Goal: Task Accomplishment & Management: Use online tool/utility

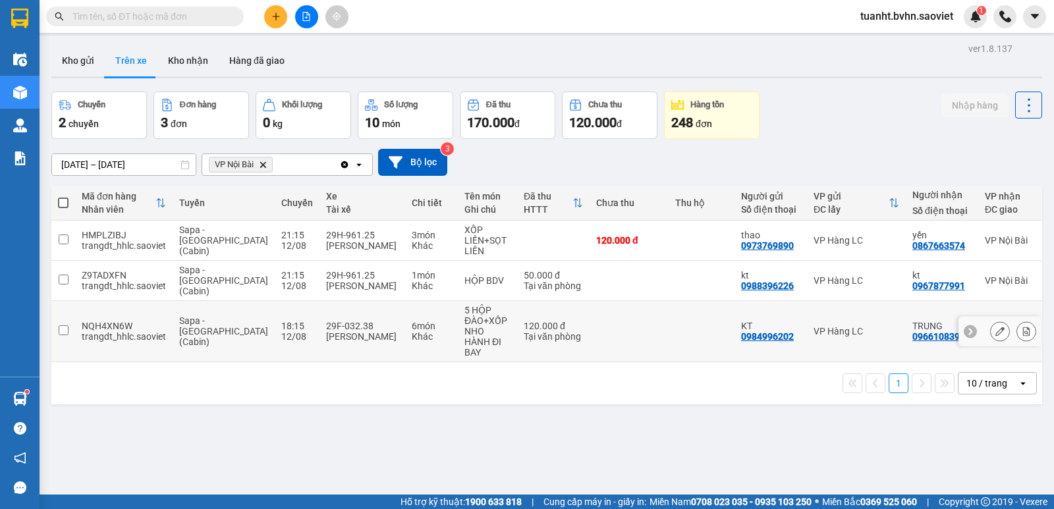
click at [65, 325] on input "checkbox" at bounding box center [64, 330] width 10 height 10
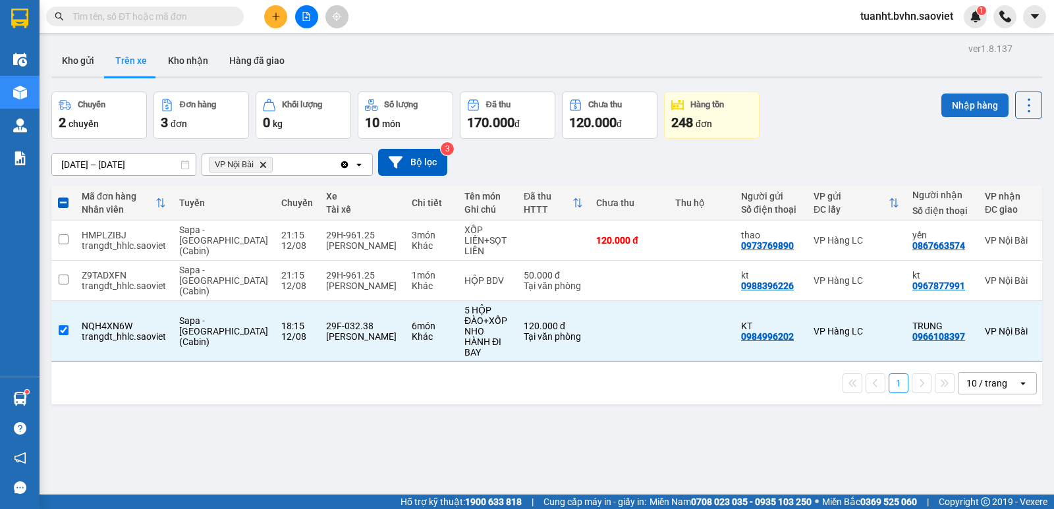
click at [972, 107] on button "Nhập hàng" at bounding box center [974, 106] width 67 height 24
checkbox input "false"
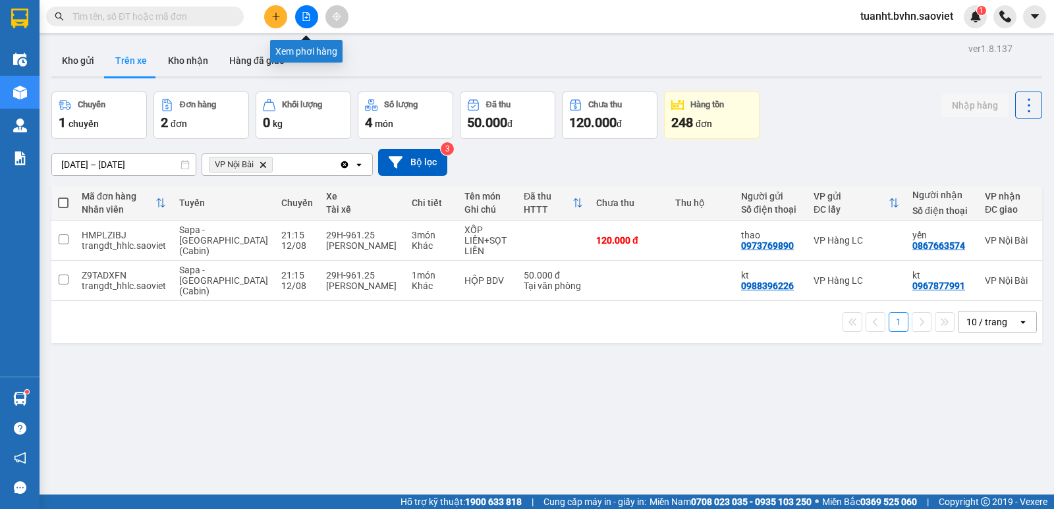
click at [304, 20] on icon "file-add" at bounding box center [306, 16] width 9 height 9
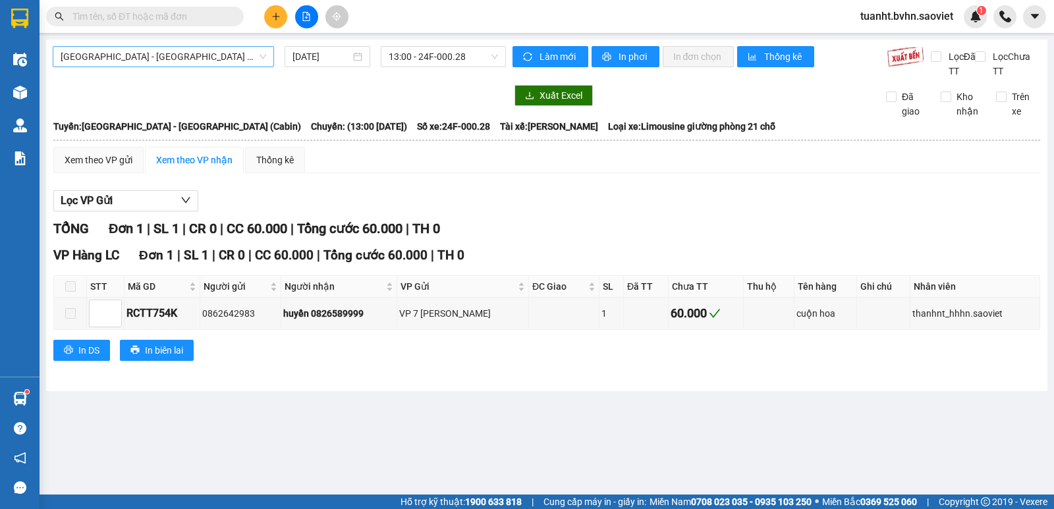
click at [181, 59] on span "[GEOGRAPHIC_DATA] - [GEOGRAPHIC_DATA] (Cabin)" at bounding box center [164, 57] width 206 height 20
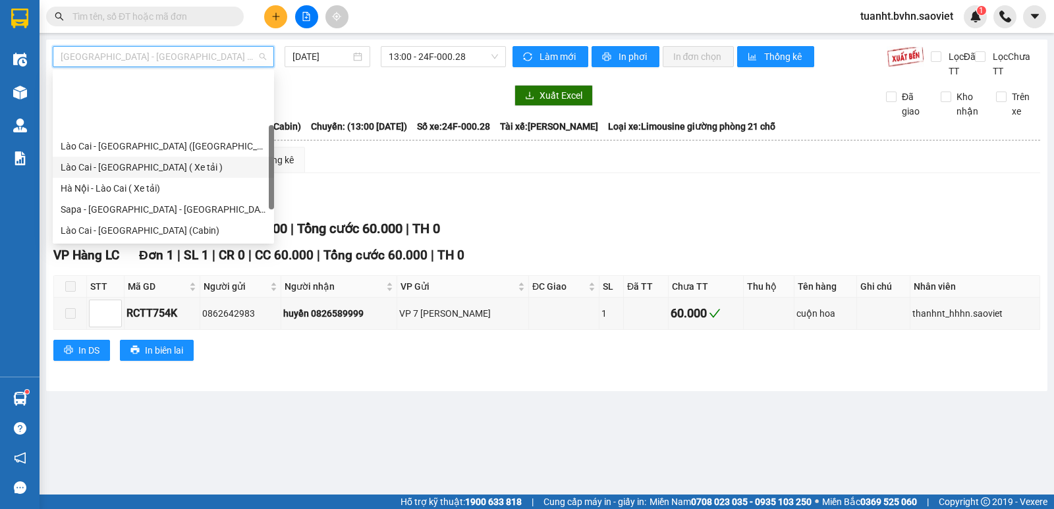
scroll to position [105, 0]
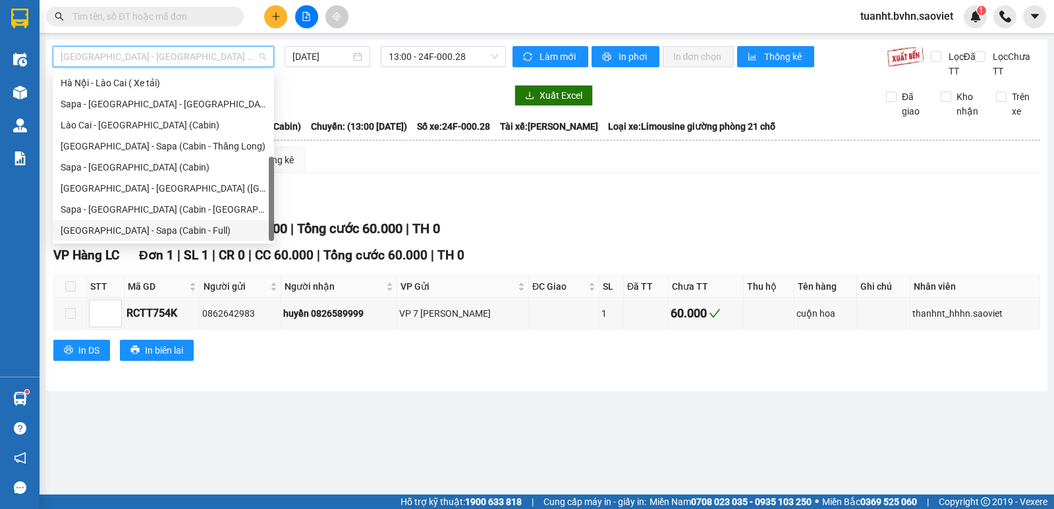
click at [122, 225] on div "[GEOGRAPHIC_DATA] - Sapa (Cabin - Full)" at bounding box center [164, 230] width 206 height 14
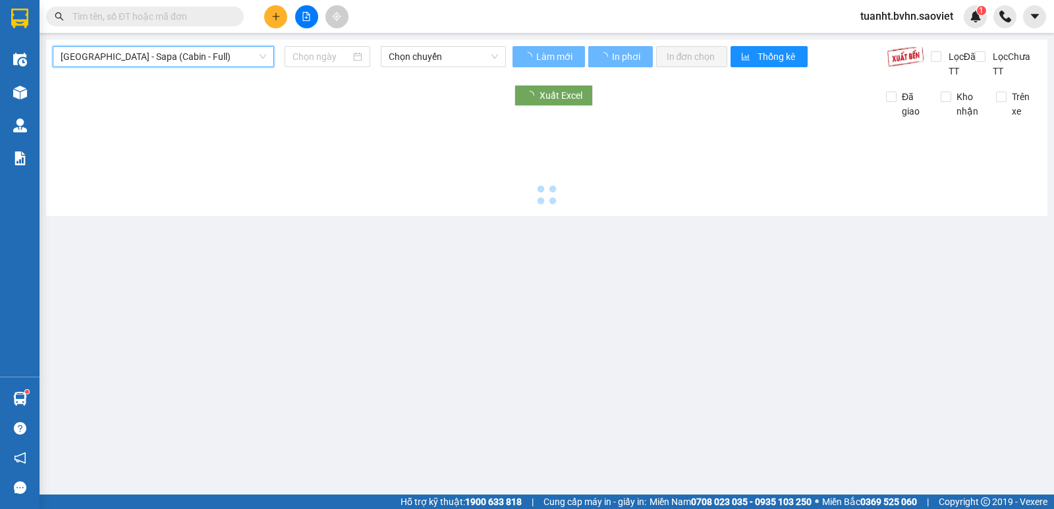
type input "[DATE]"
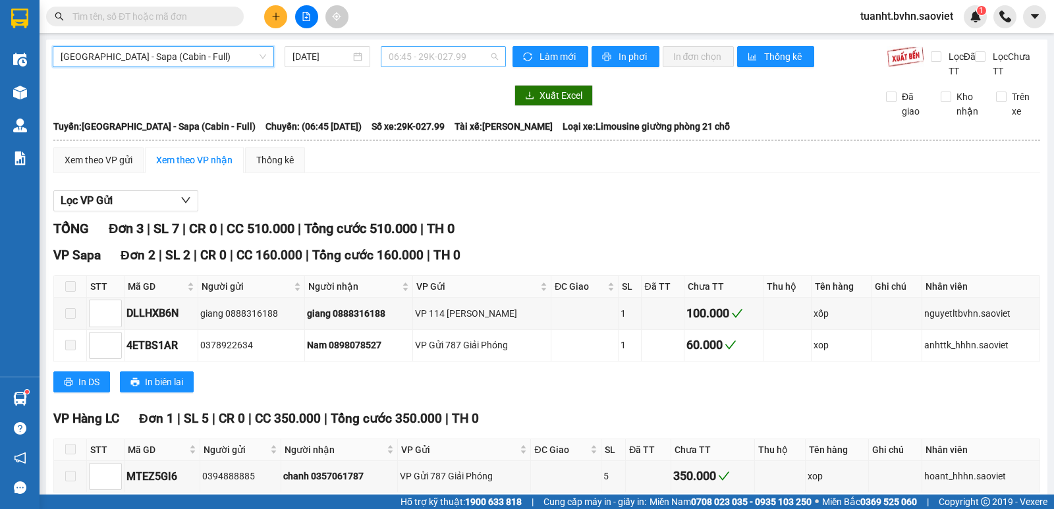
click at [439, 55] on span "06:45 - 29K-027.99" at bounding box center [443, 57] width 109 height 20
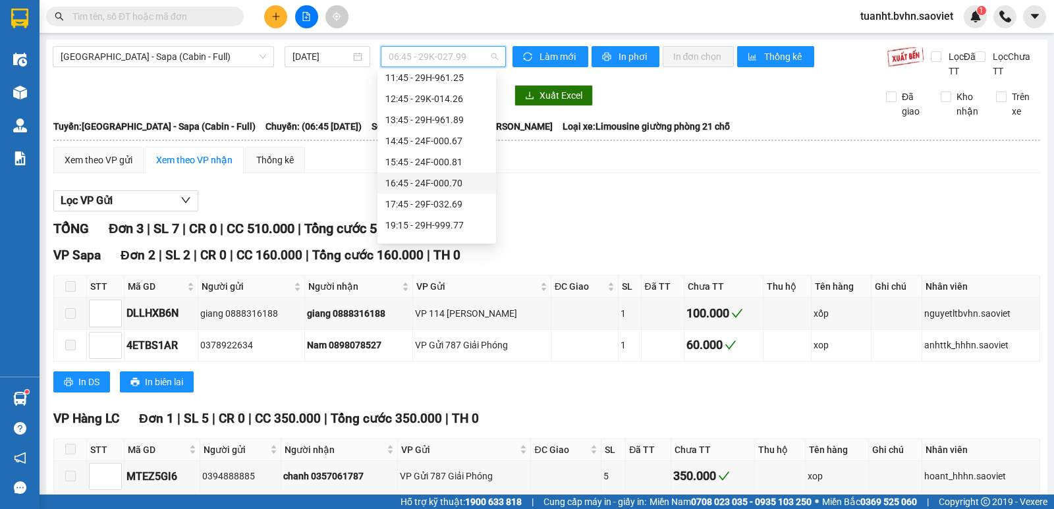
scroll to position [198, 0]
click at [435, 217] on div "23:00 - 29G-011.96" at bounding box center [436, 222] width 103 height 14
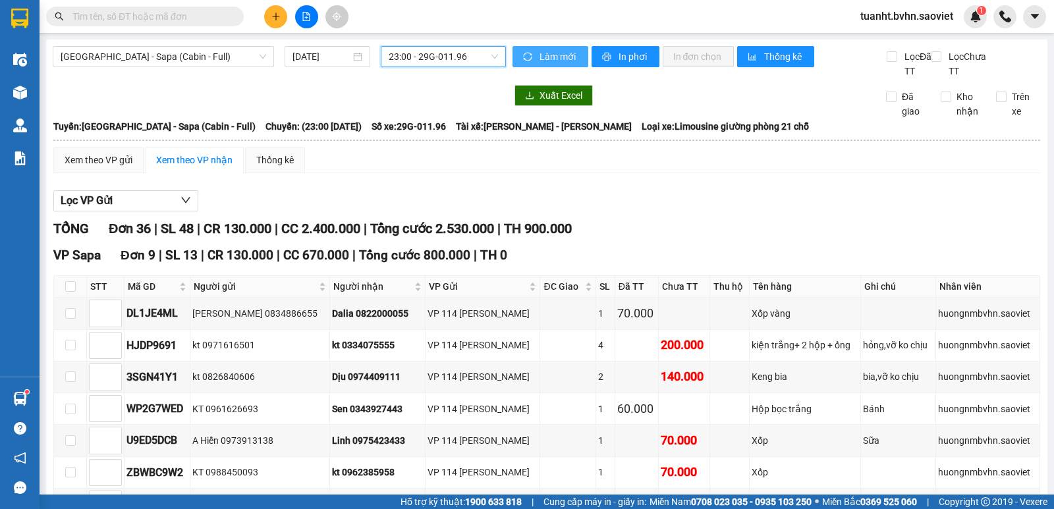
click at [552, 63] on span "Làm mới" at bounding box center [559, 56] width 38 height 14
click at [628, 59] on span "In phơi" at bounding box center [634, 56] width 30 height 14
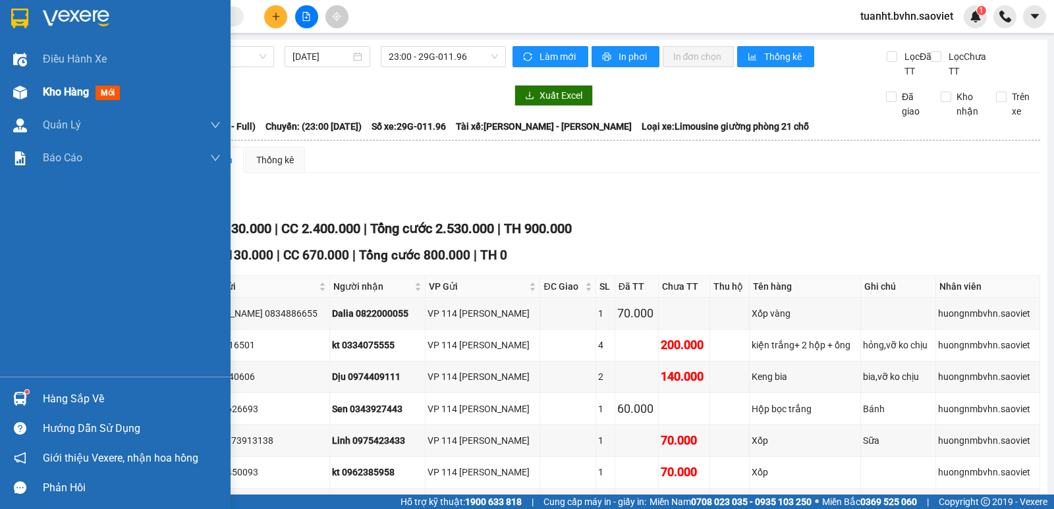
click at [48, 95] on span "Kho hàng" at bounding box center [66, 92] width 46 height 13
